Goal: Communication & Community: Ask a question

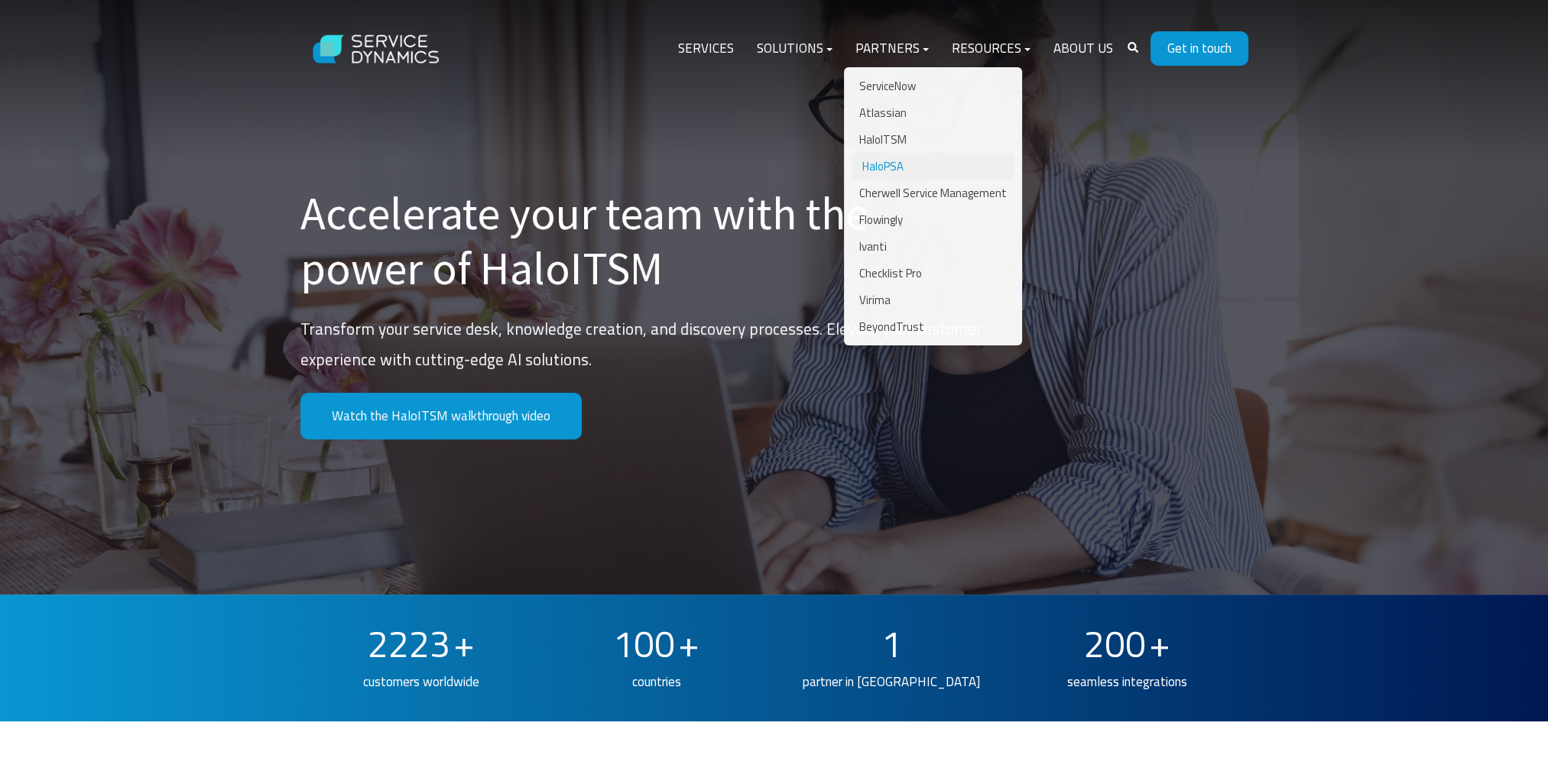
click at [897, 168] on link "HaloPSA" at bounding box center [933, 167] width 163 height 27
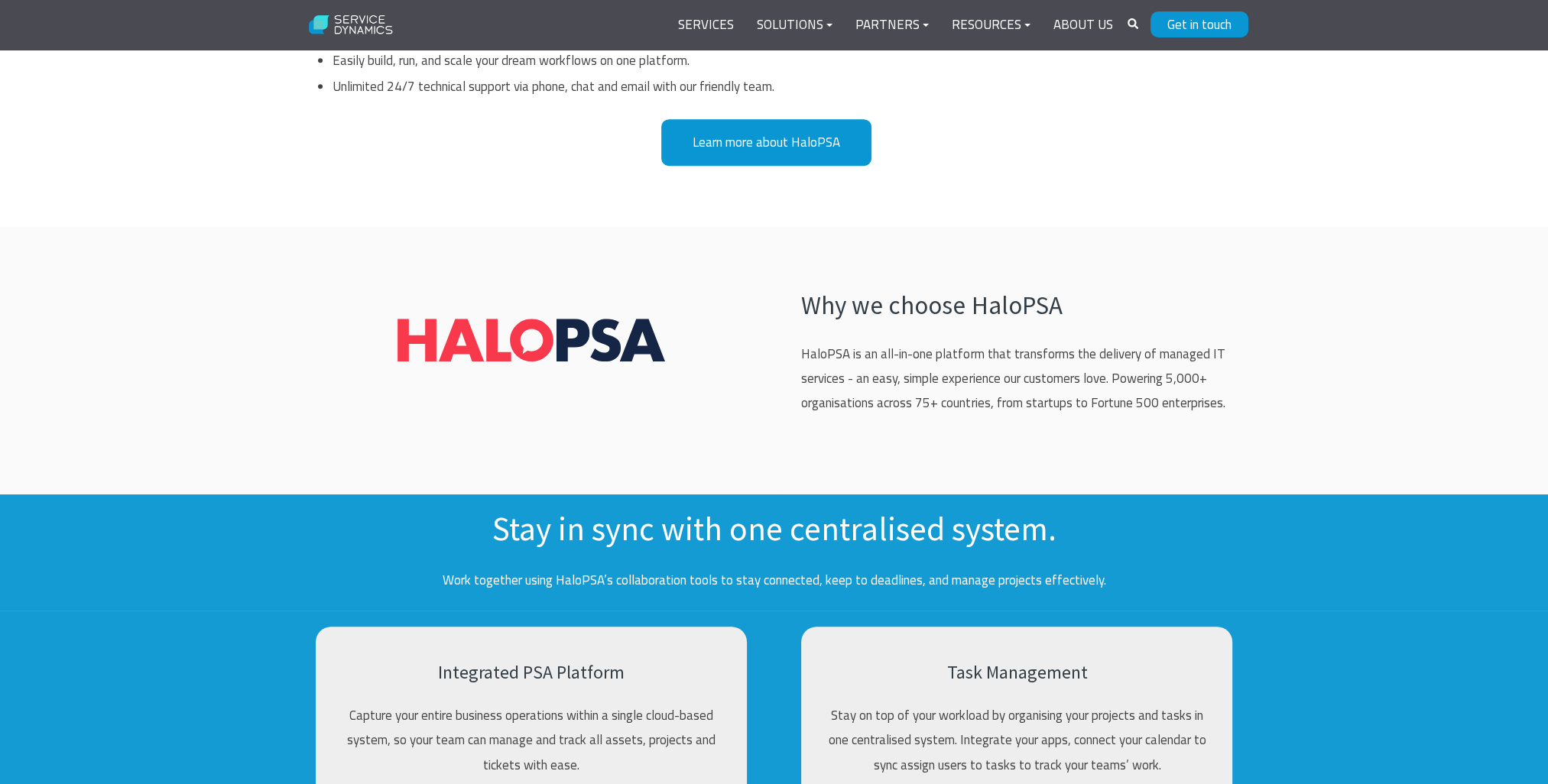
scroll to position [765, 0]
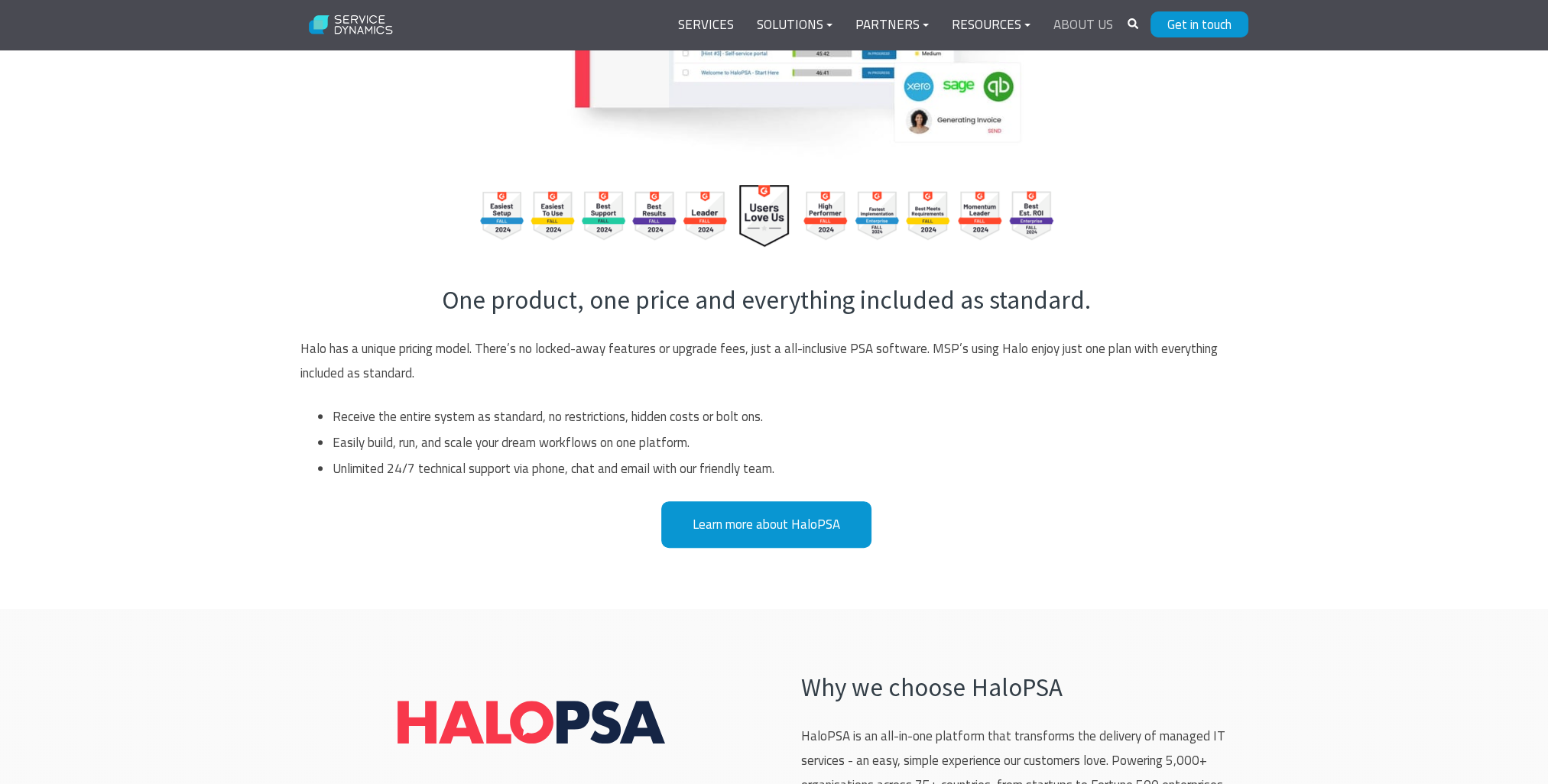
click at [1068, 17] on link "About Us" at bounding box center [1084, 25] width 82 height 37
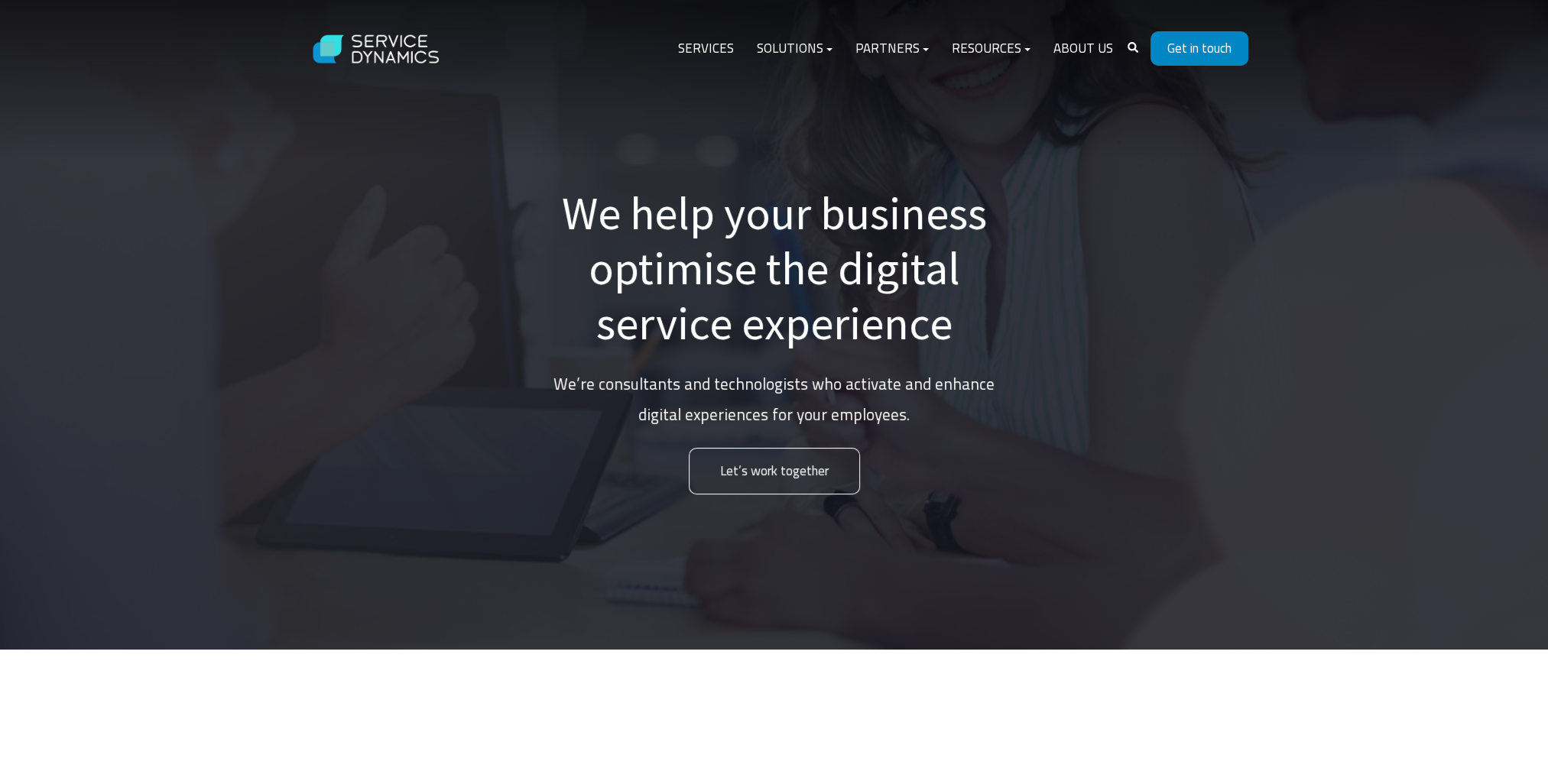
click at [1193, 42] on link "Get in touch" at bounding box center [1200, 48] width 98 height 34
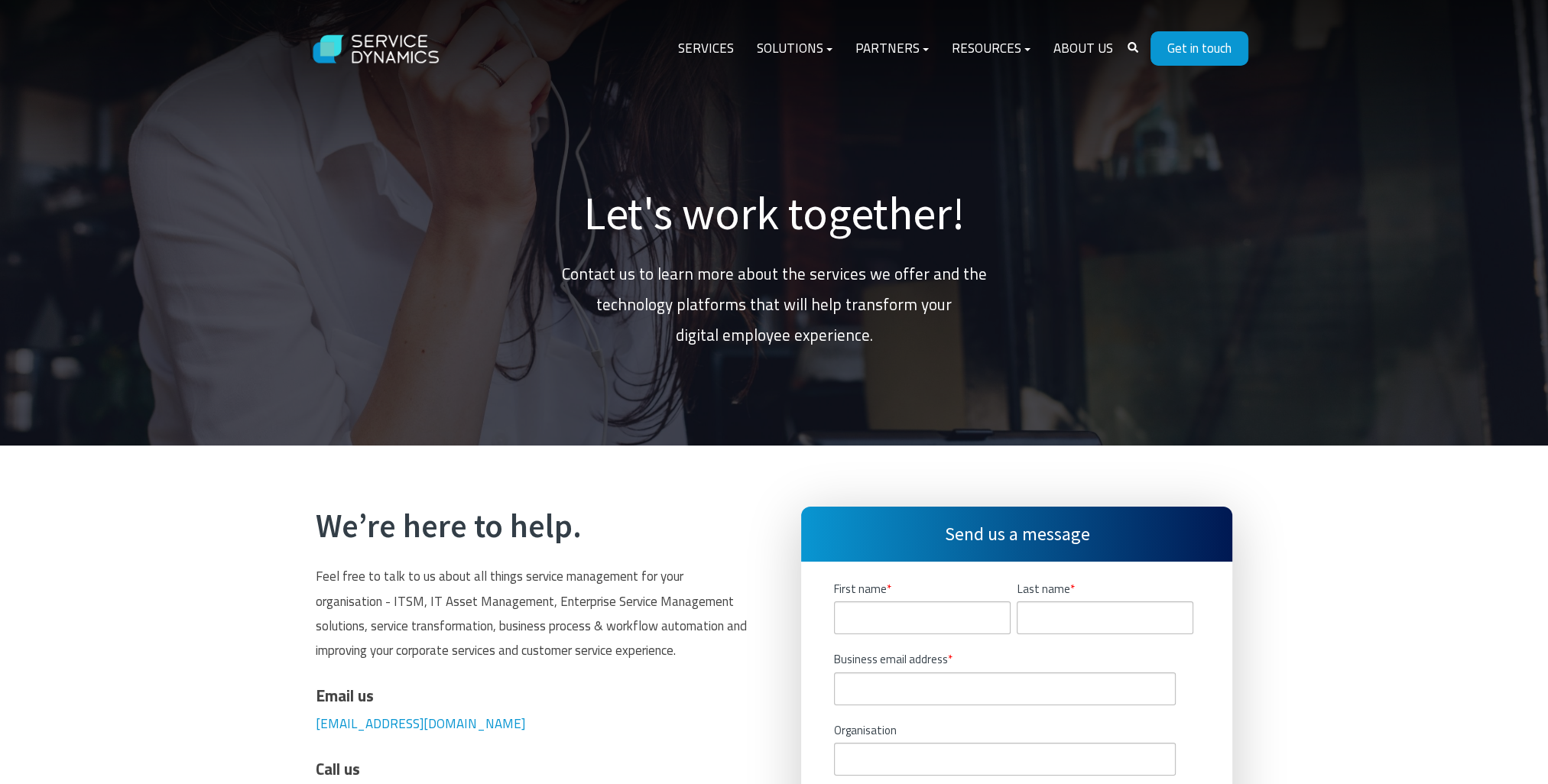
scroll to position [382, 0]
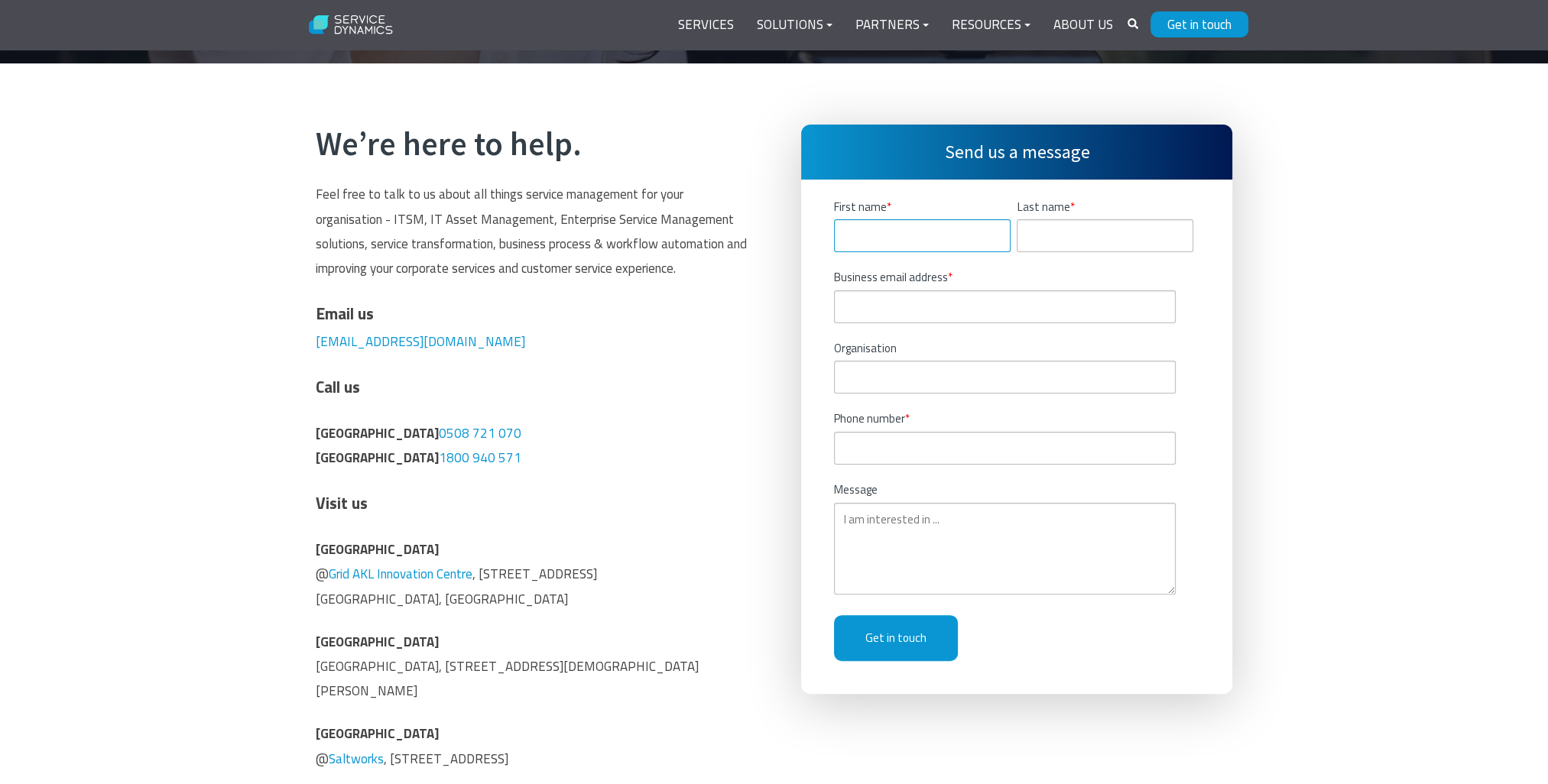
click at [873, 245] on input "First name *" at bounding box center [922, 236] width 177 height 33
type input "Rick"
type input "Gibson"
type input "rick.gibson@octane-systems.com"
type input "21593239"
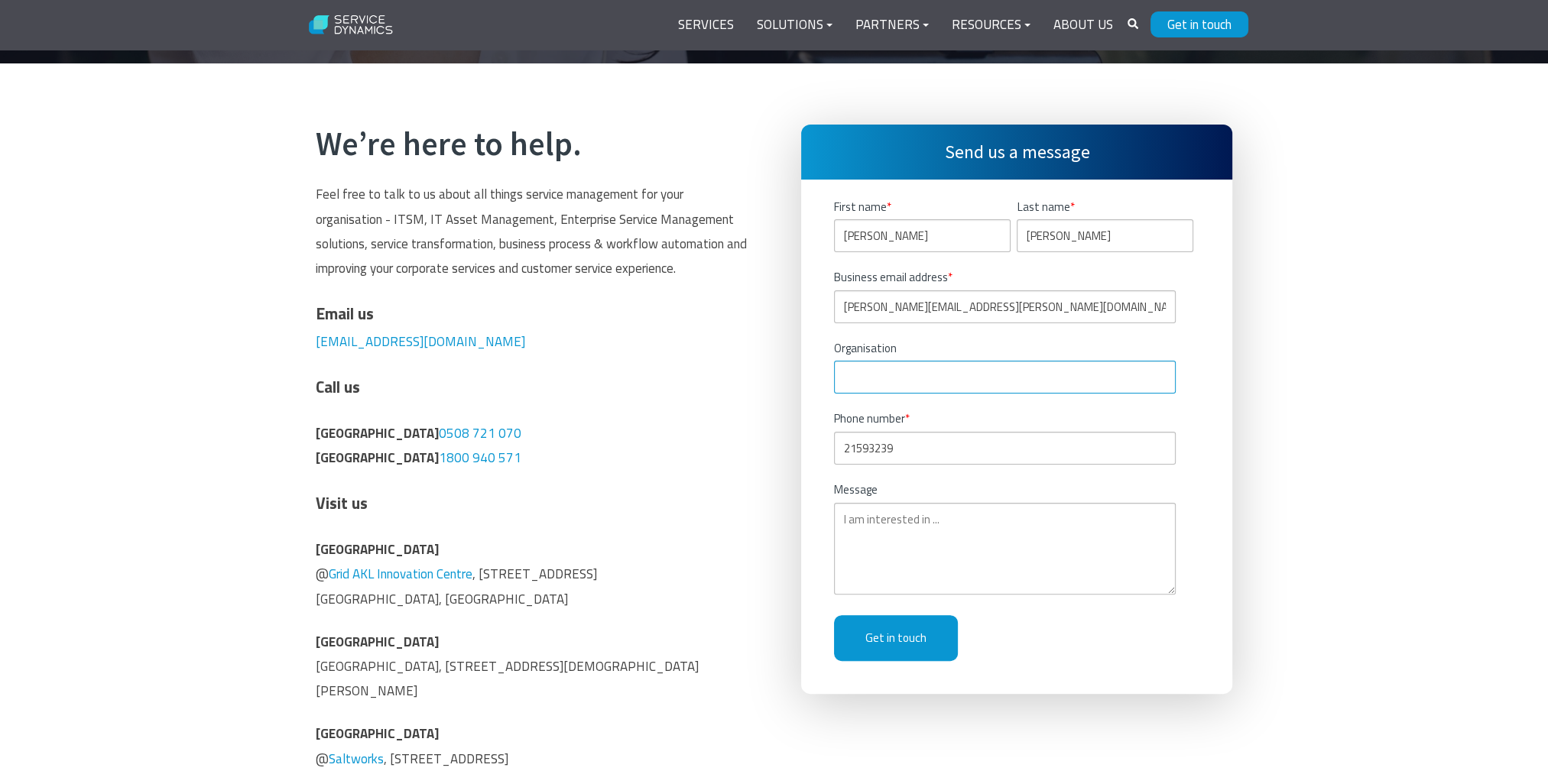
click at [851, 373] on input "Organisation" at bounding box center [1005, 377] width 342 height 33
type input "Octane Systems"
click at [842, 518] on textarea "Message" at bounding box center [1005, 548] width 342 height 92
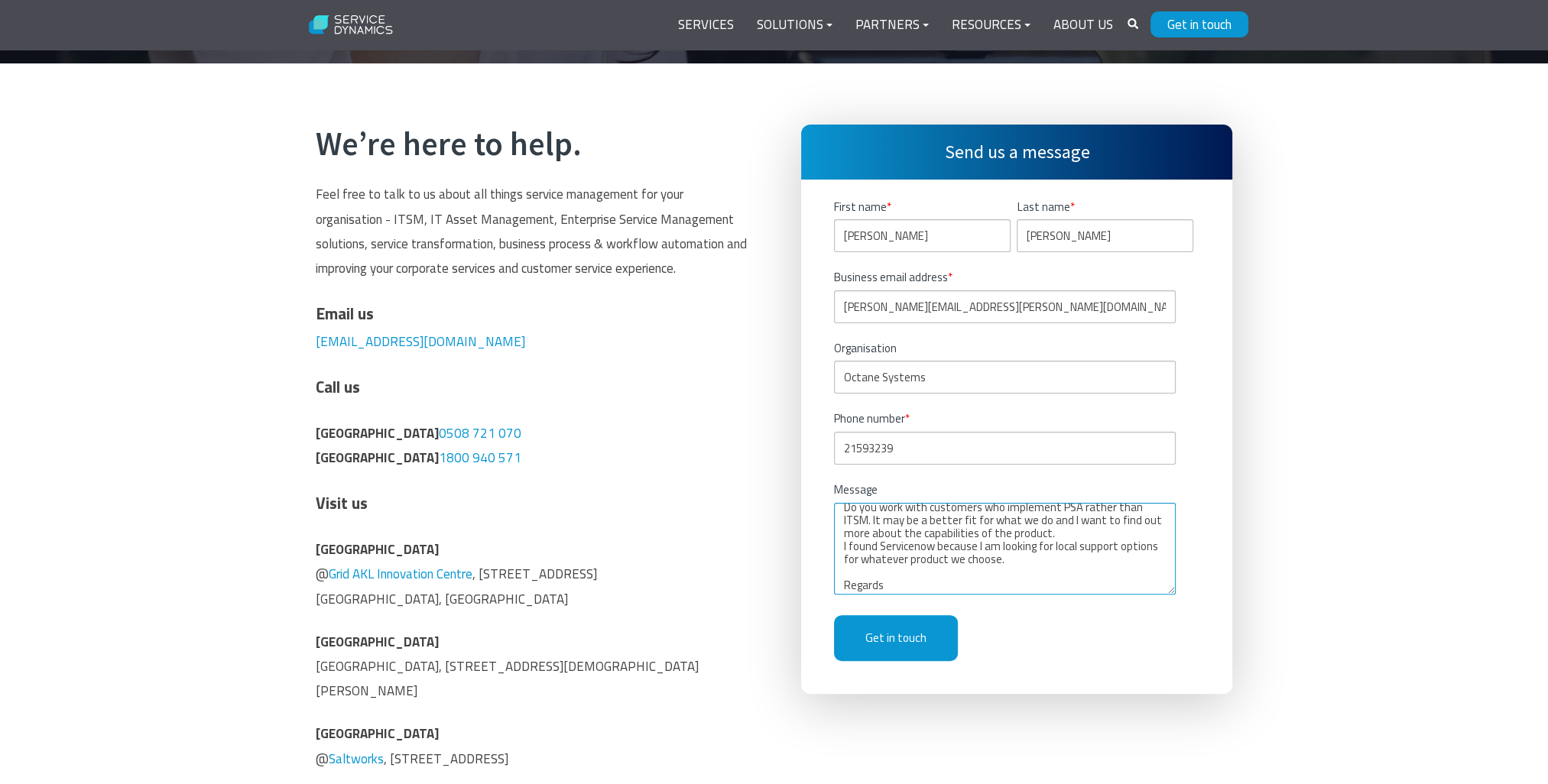
scroll to position [64, 0]
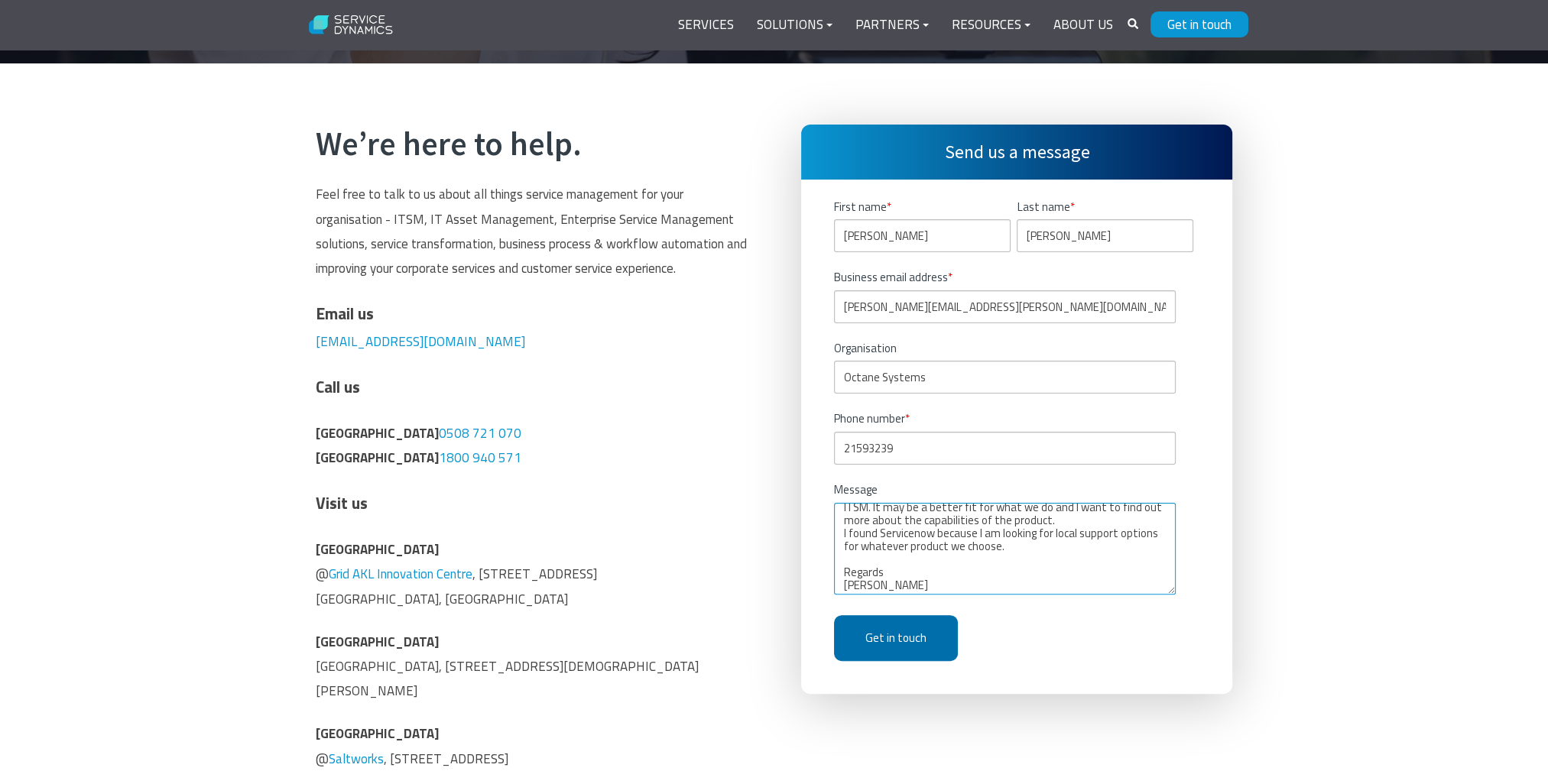
type textarea "Hi. Just looking at where we are going in the ITSM and PSA space for a new tool…"
click at [872, 628] on input "Get in touch" at bounding box center [895, 638] width 124 height 45
